Goal: Transaction & Acquisition: Purchase product/service

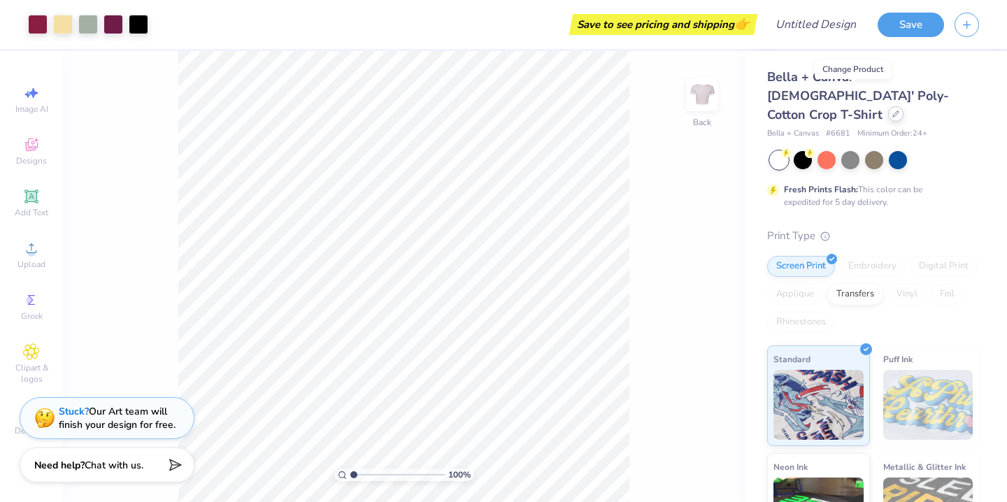
click at [892, 110] on icon at bounding box center [895, 113] width 7 height 7
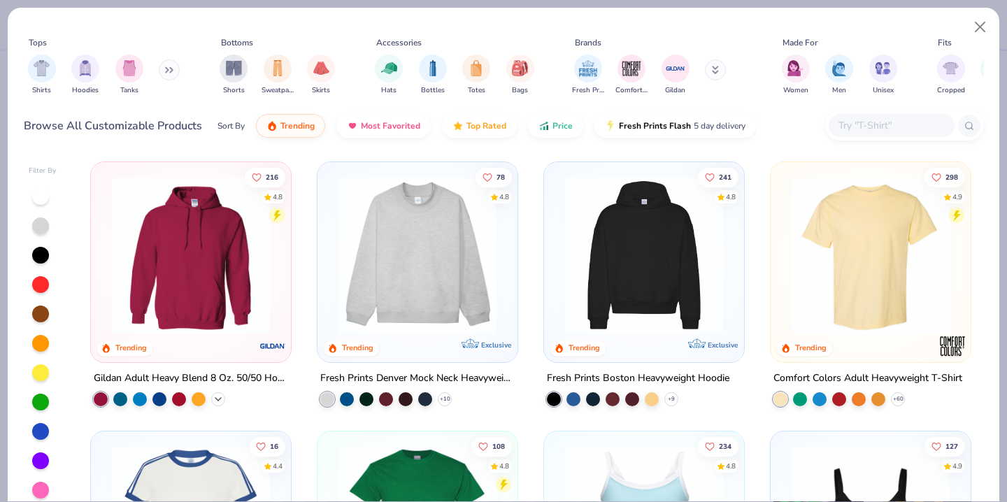
click at [220, 396] on icon at bounding box center [218, 399] width 11 height 11
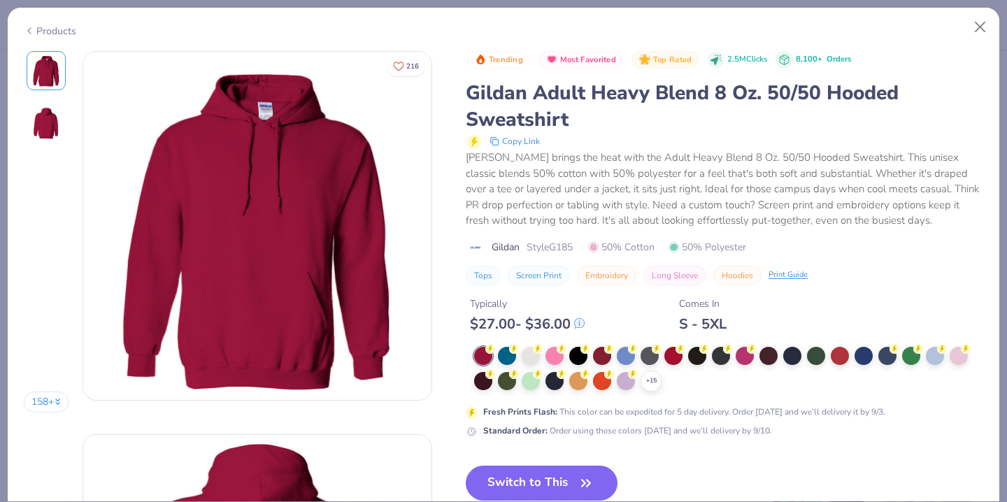
click at [219, 317] on img at bounding box center [257, 226] width 348 height 348
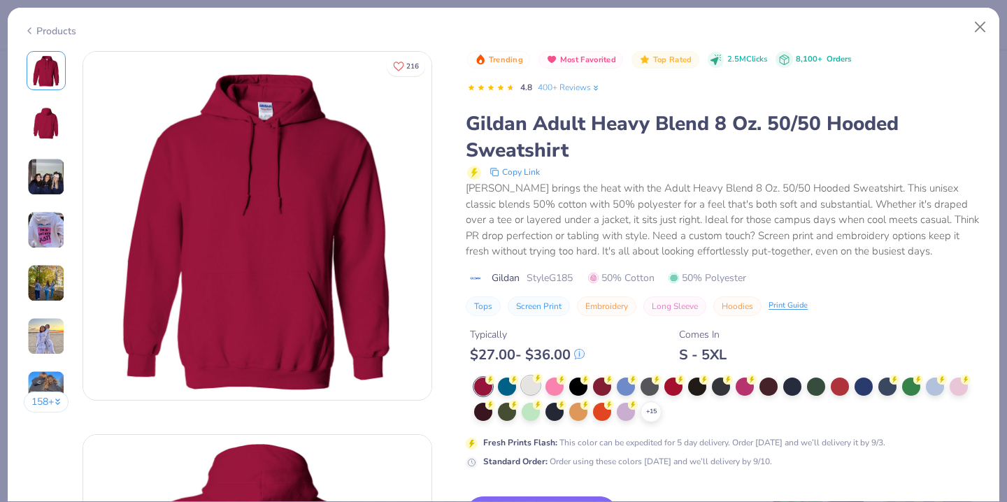
click at [535, 385] on div at bounding box center [531, 385] width 18 height 18
